Goal: Task Accomplishment & Management: Use online tool/utility

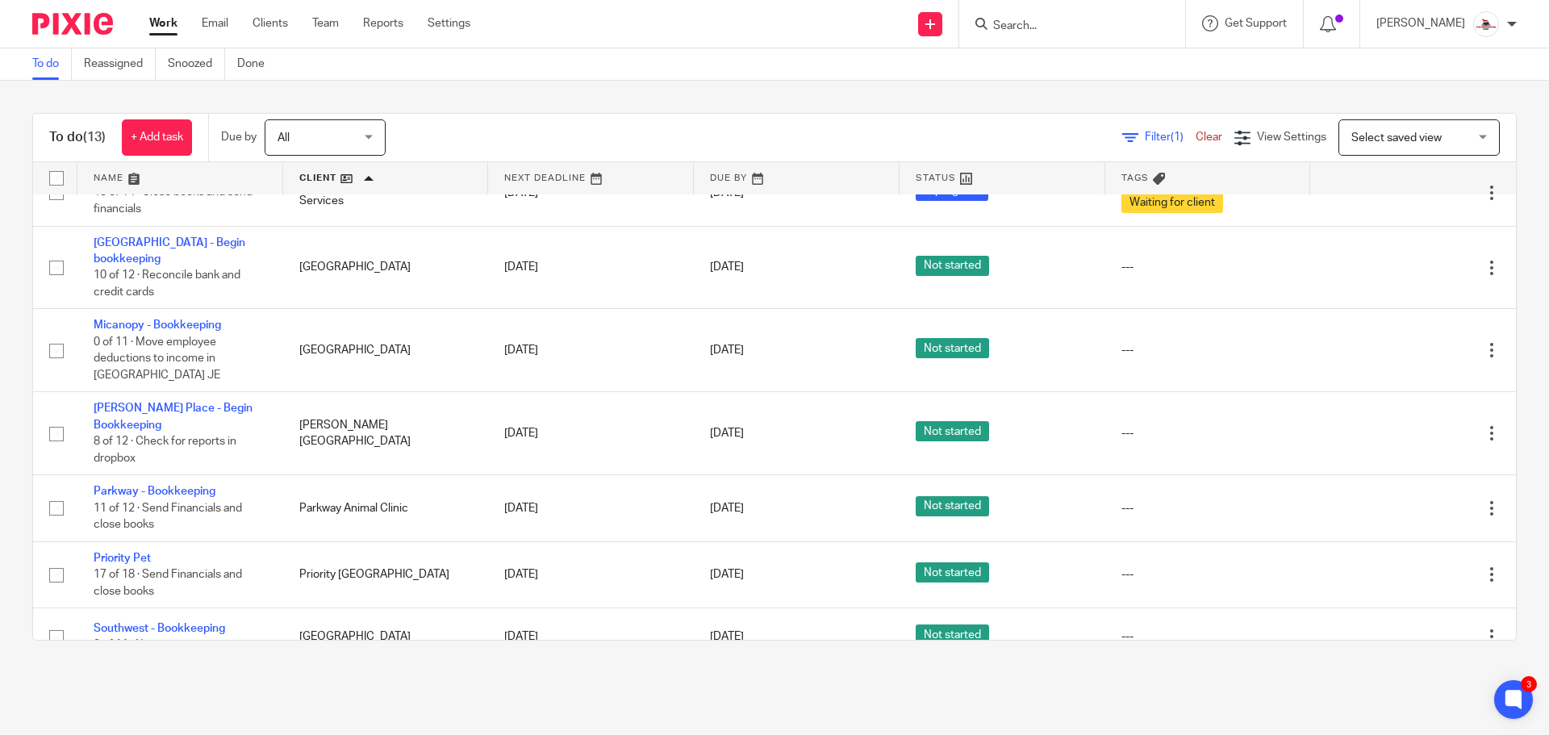
scroll to position [323, 0]
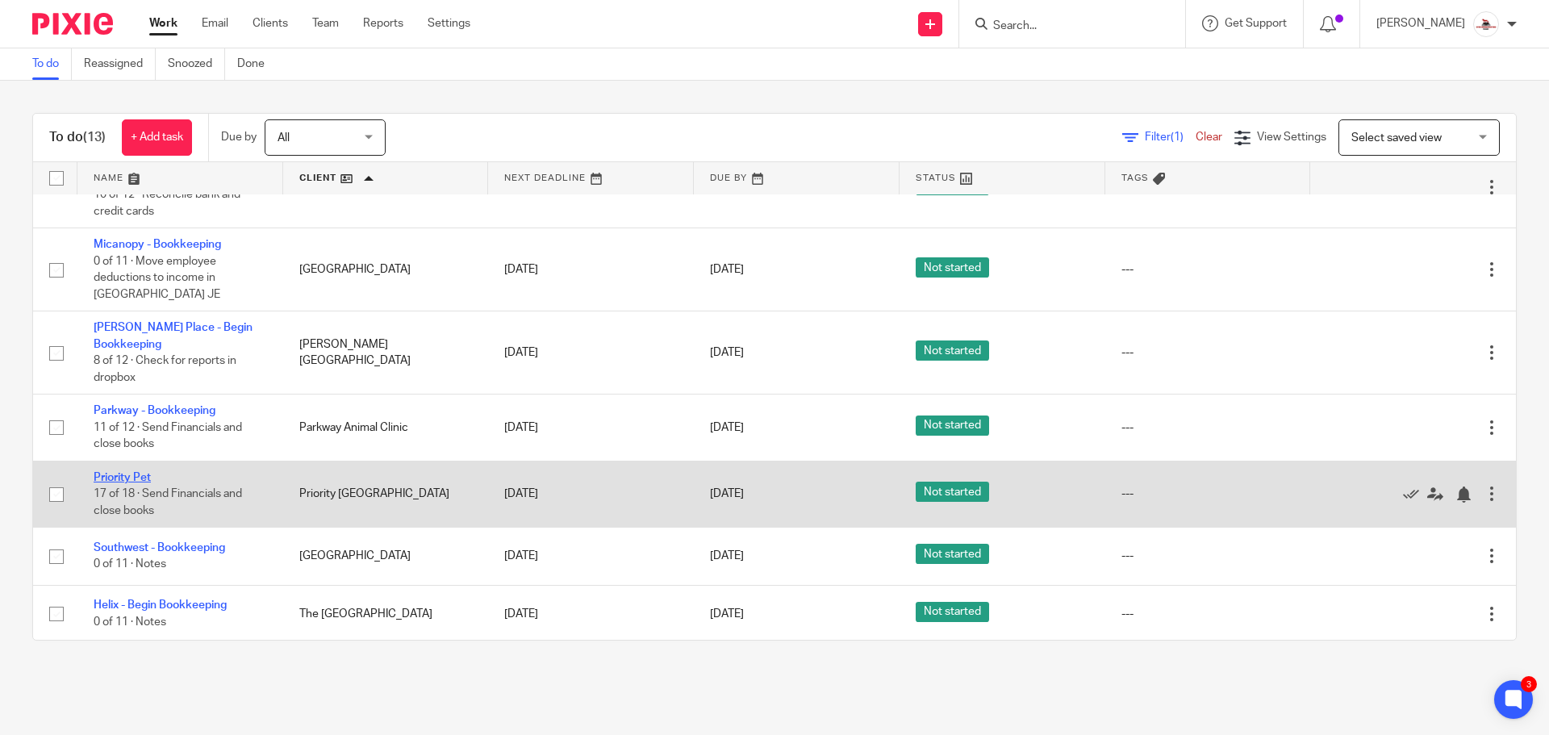
click at [127, 472] on link "Priority Pet" at bounding box center [122, 477] width 57 height 11
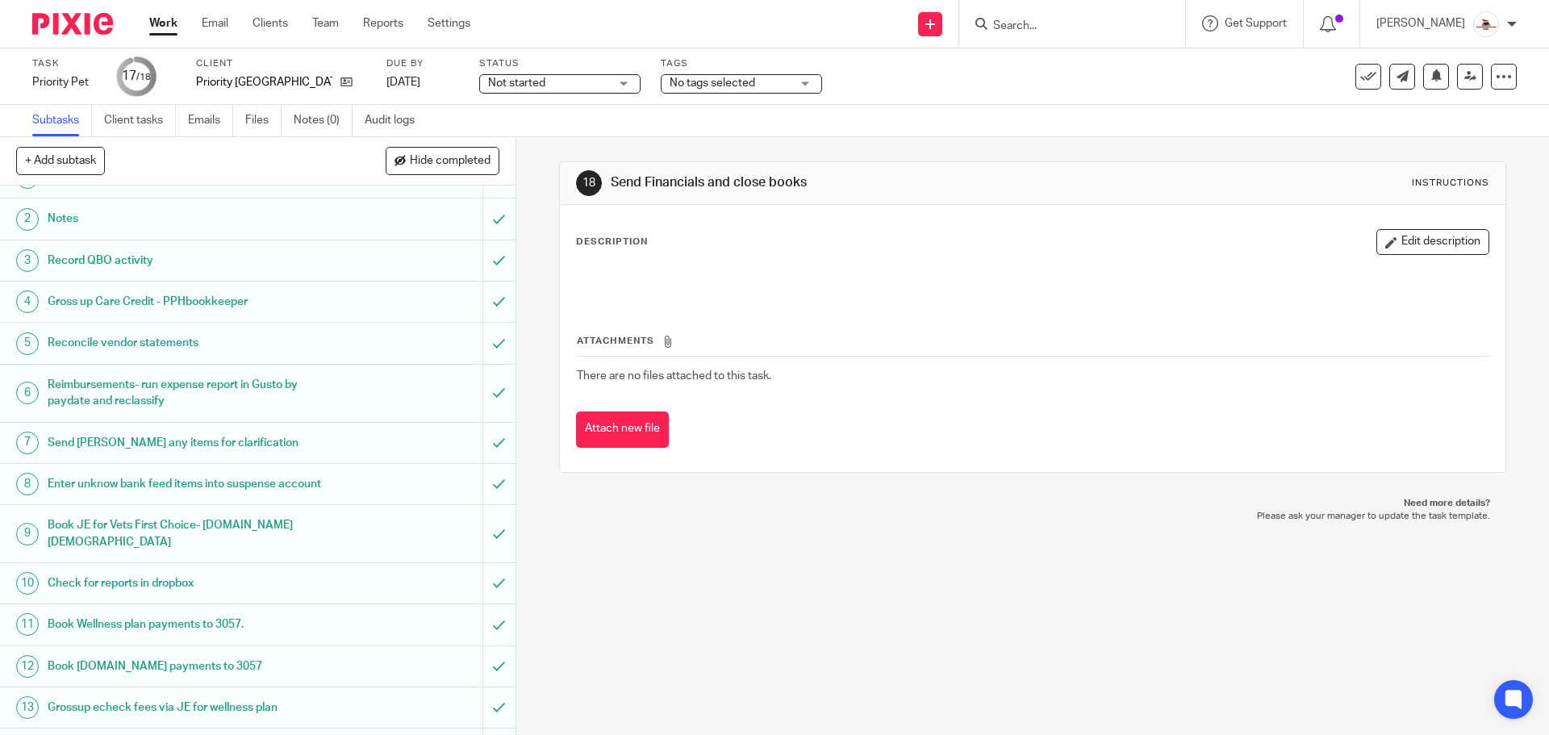
scroll to position [278, 0]
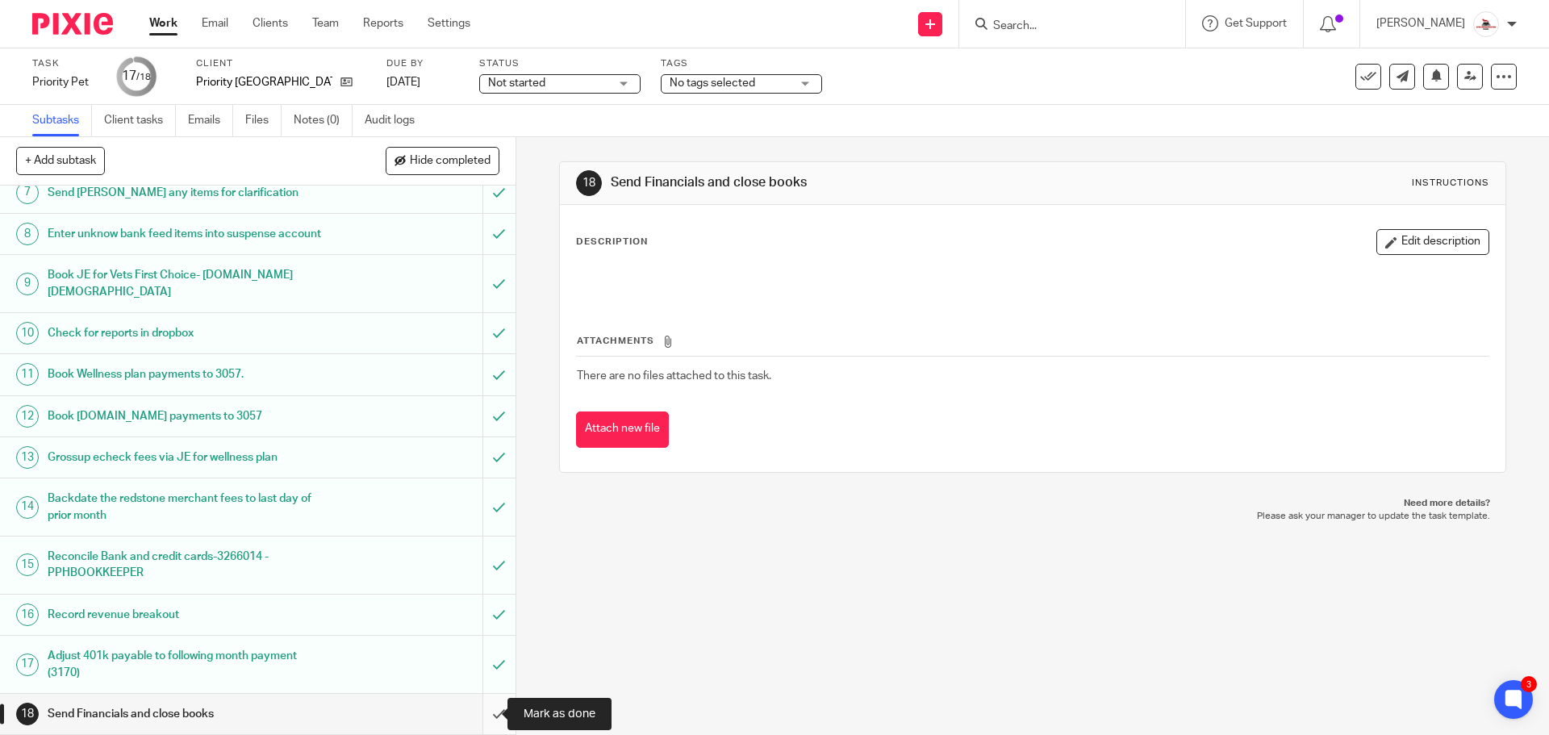
click at [478, 716] on input "submit" at bounding box center [257, 714] width 515 height 40
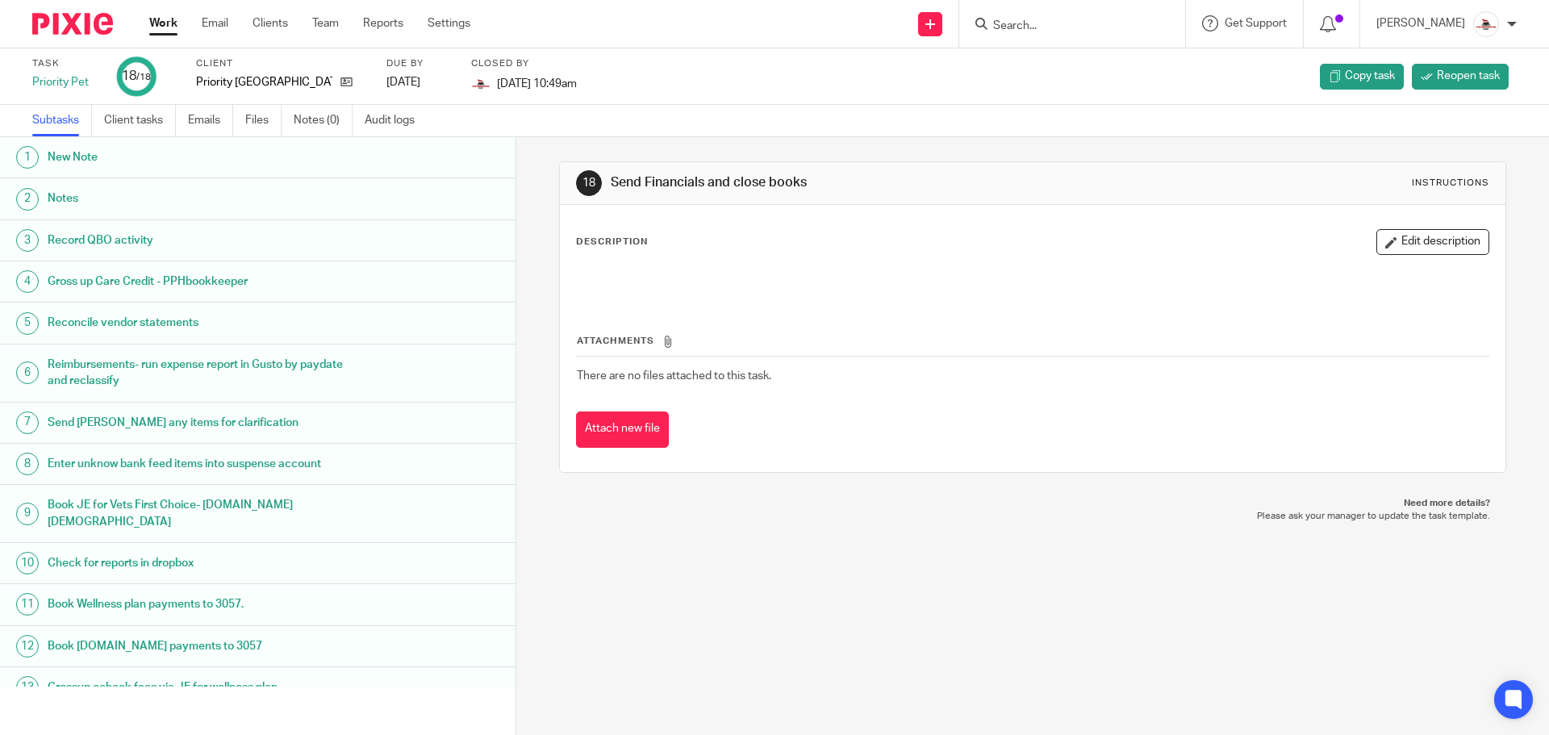
click at [158, 26] on link "Work" at bounding box center [163, 23] width 28 height 16
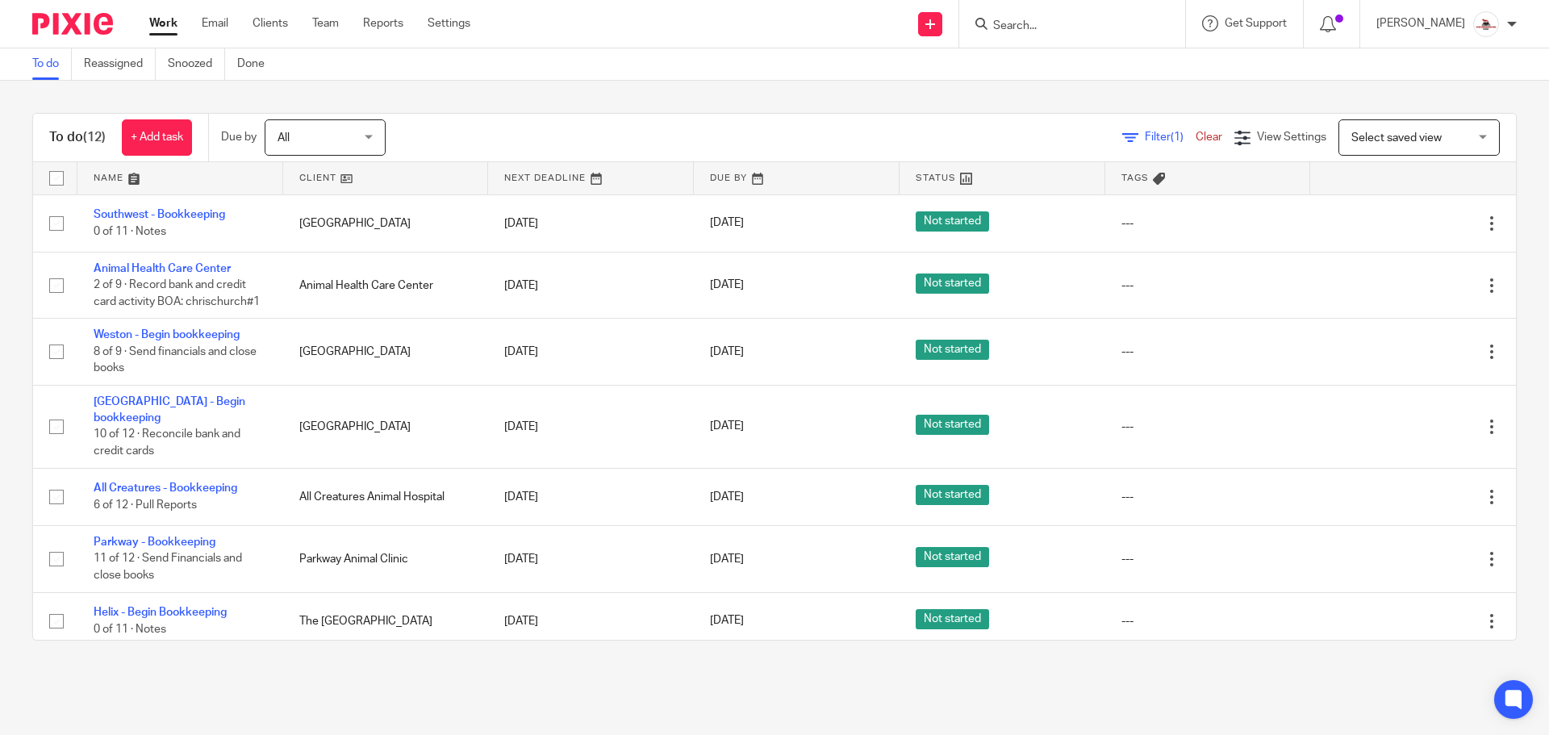
click at [309, 173] on link at bounding box center [386, 178] width 206 height 32
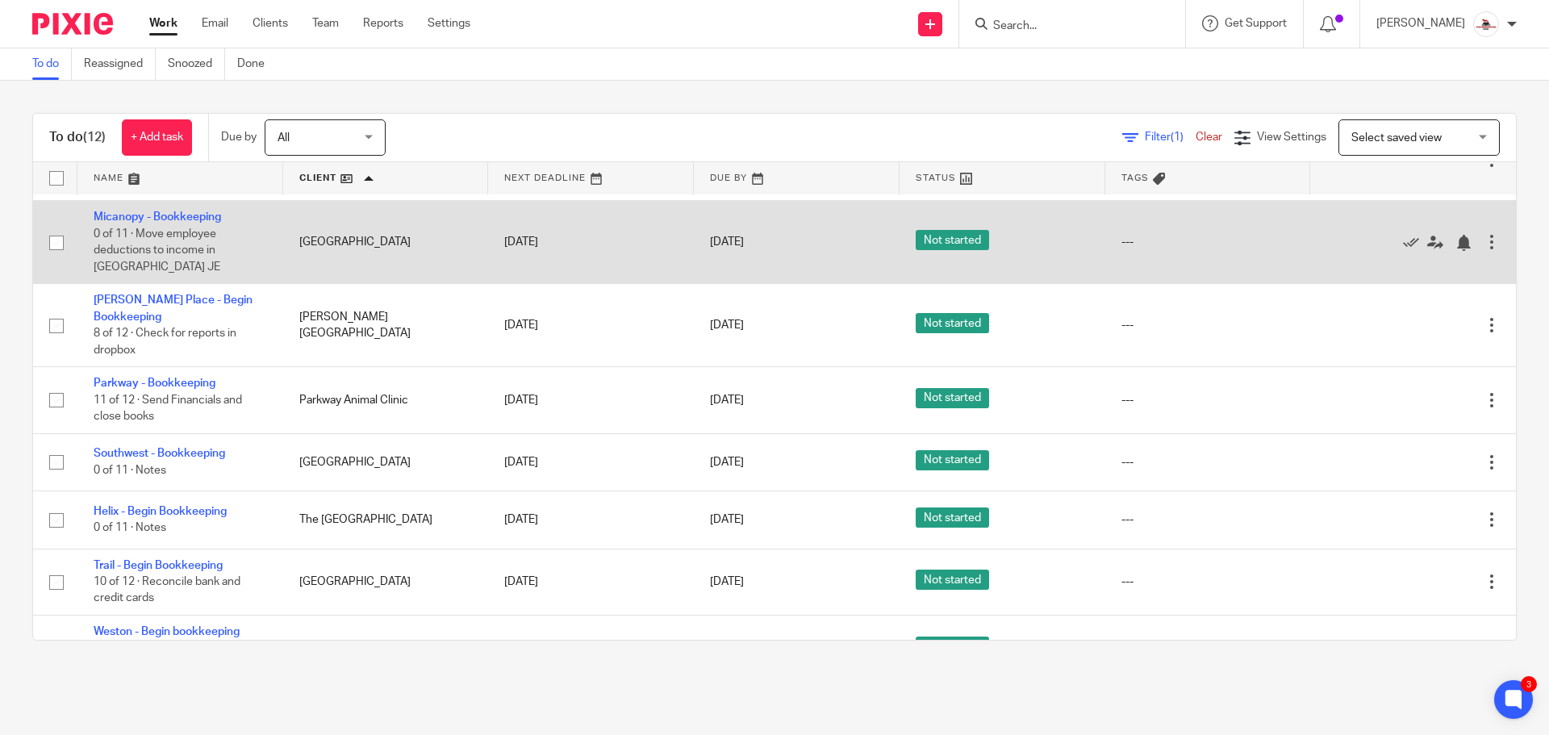
scroll to position [359, 0]
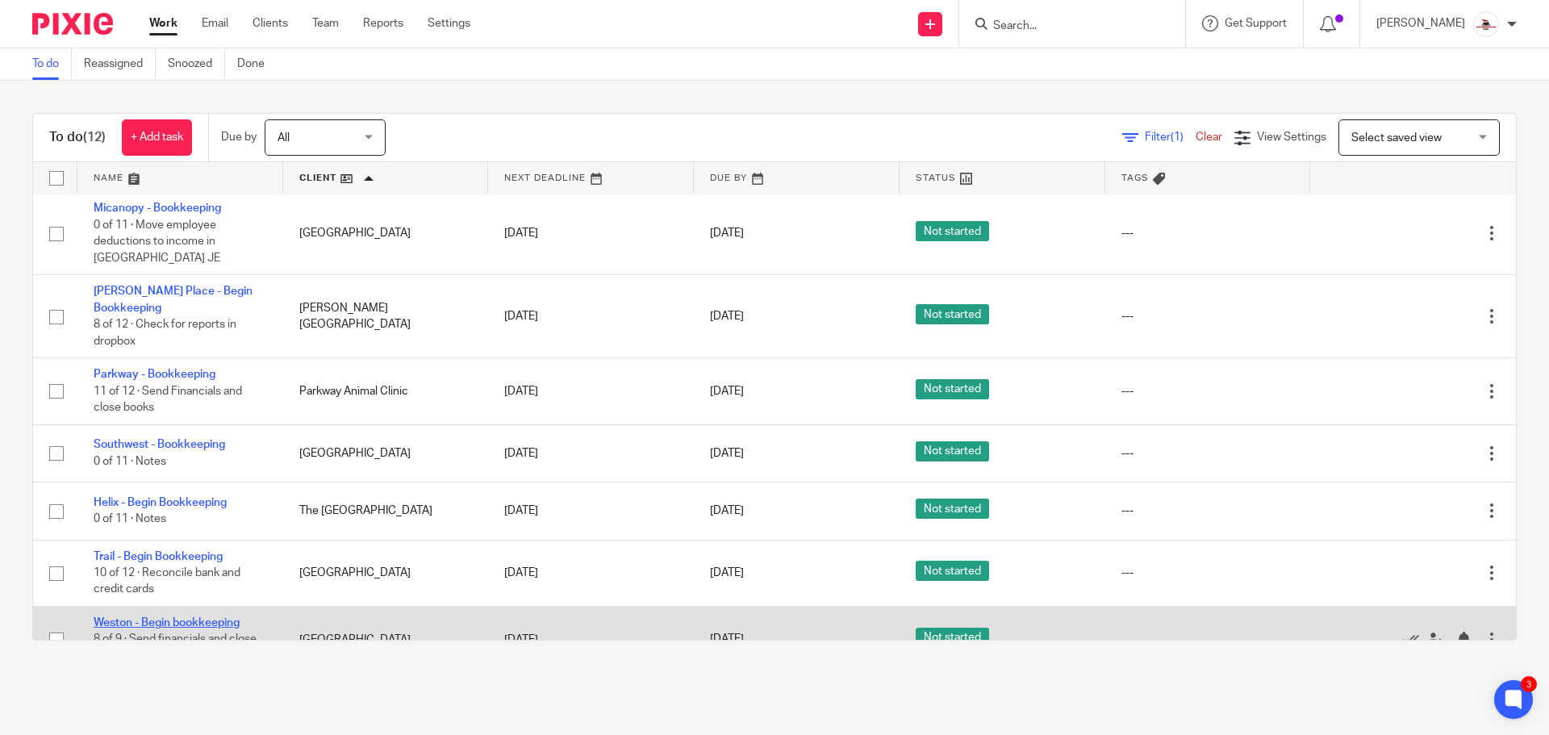
click at [198, 617] on link "Weston - Begin bookkeeping" at bounding box center [167, 622] width 146 height 11
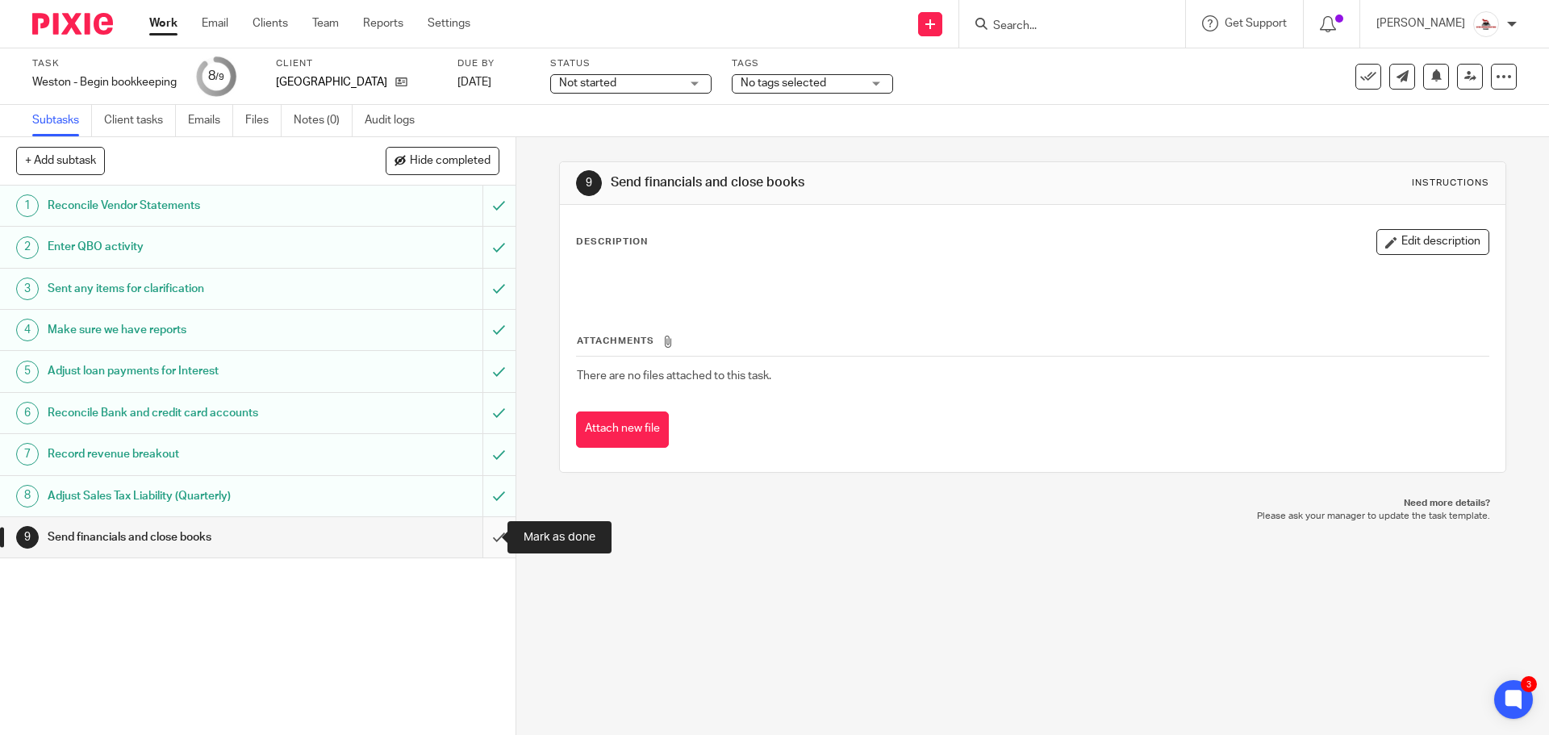
click at [485, 543] on input "submit" at bounding box center [257, 537] width 515 height 40
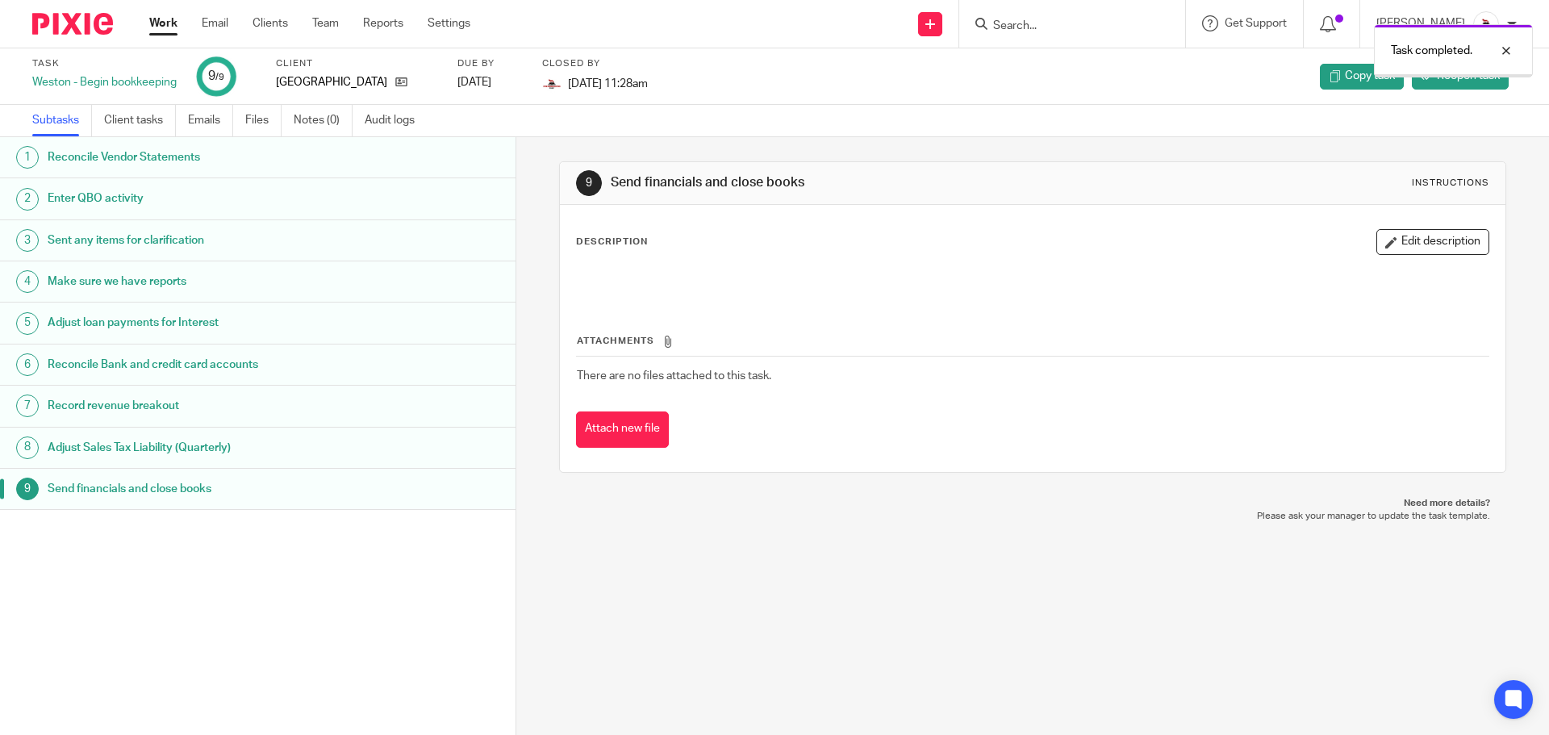
click at [156, 19] on link "Work" at bounding box center [163, 23] width 28 height 16
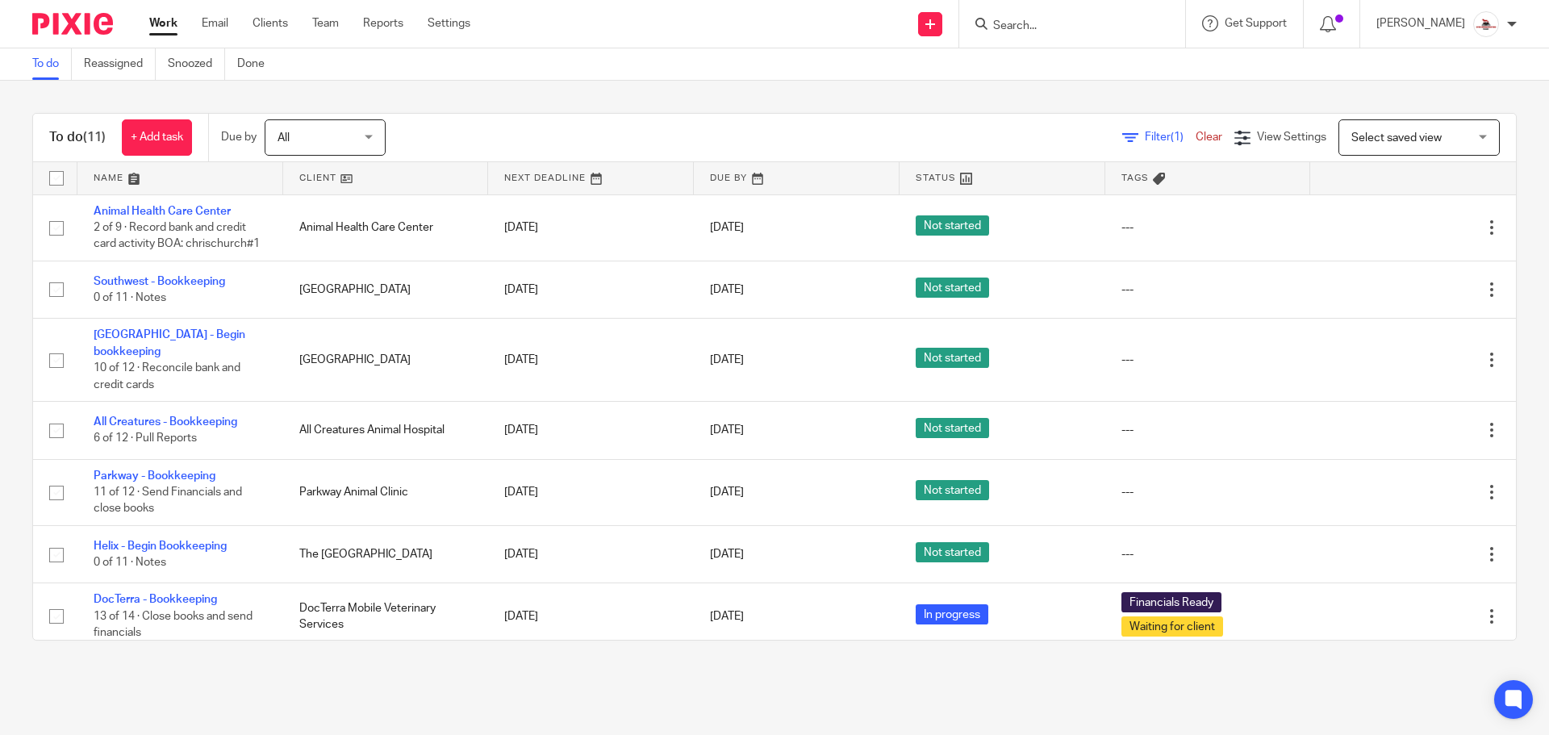
click at [308, 174] on link at bounding box center [386, 178] width 206 height 32
